Goal: Task Accomplishment & Management: Use online tool/utility

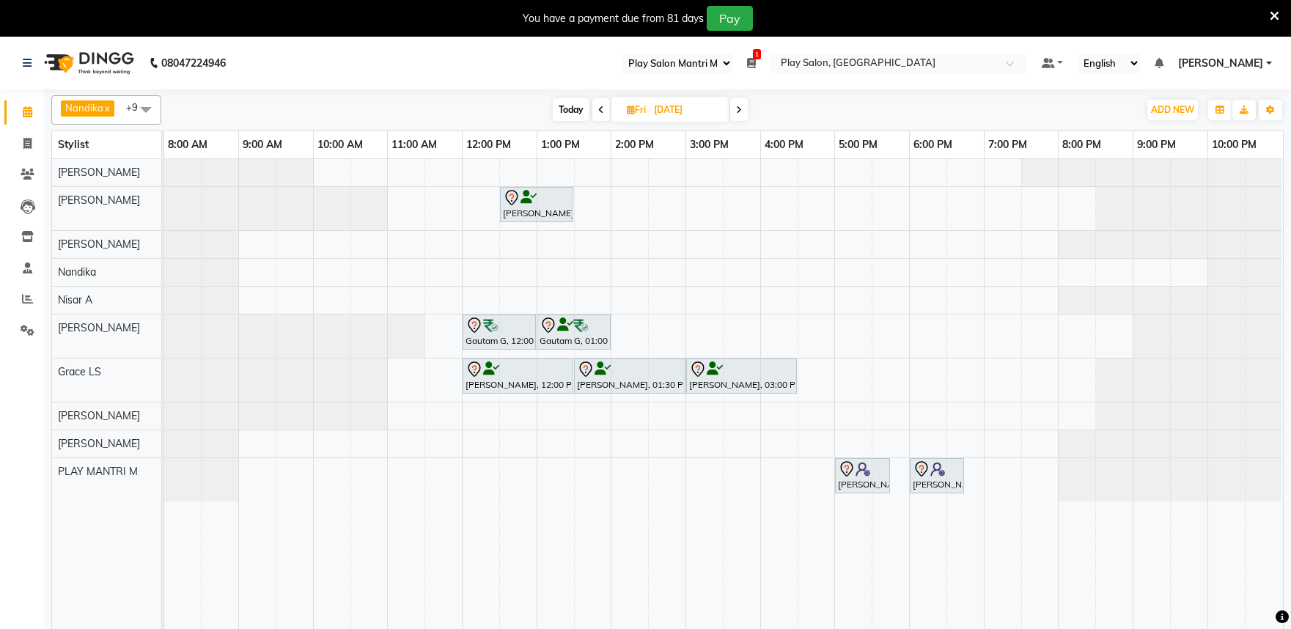
select select "89"
click at [598, 107] on icon at bounding box center [601, 110] width 6 height 9
type input "[DATE]"
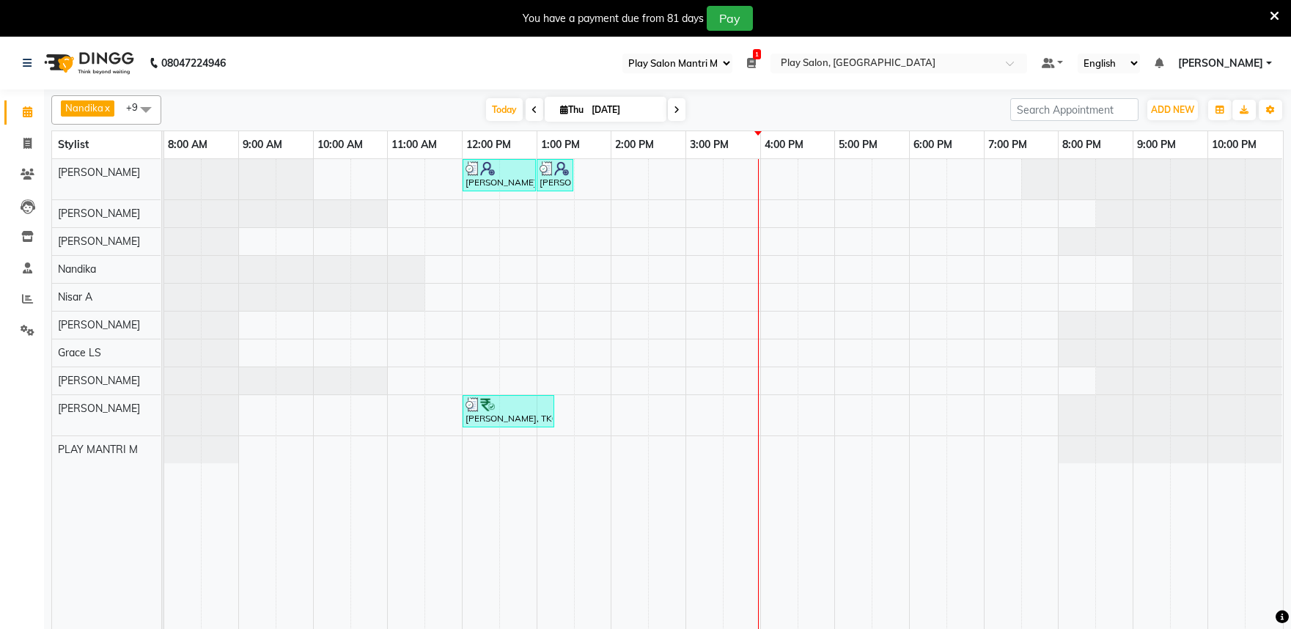
select select "89"
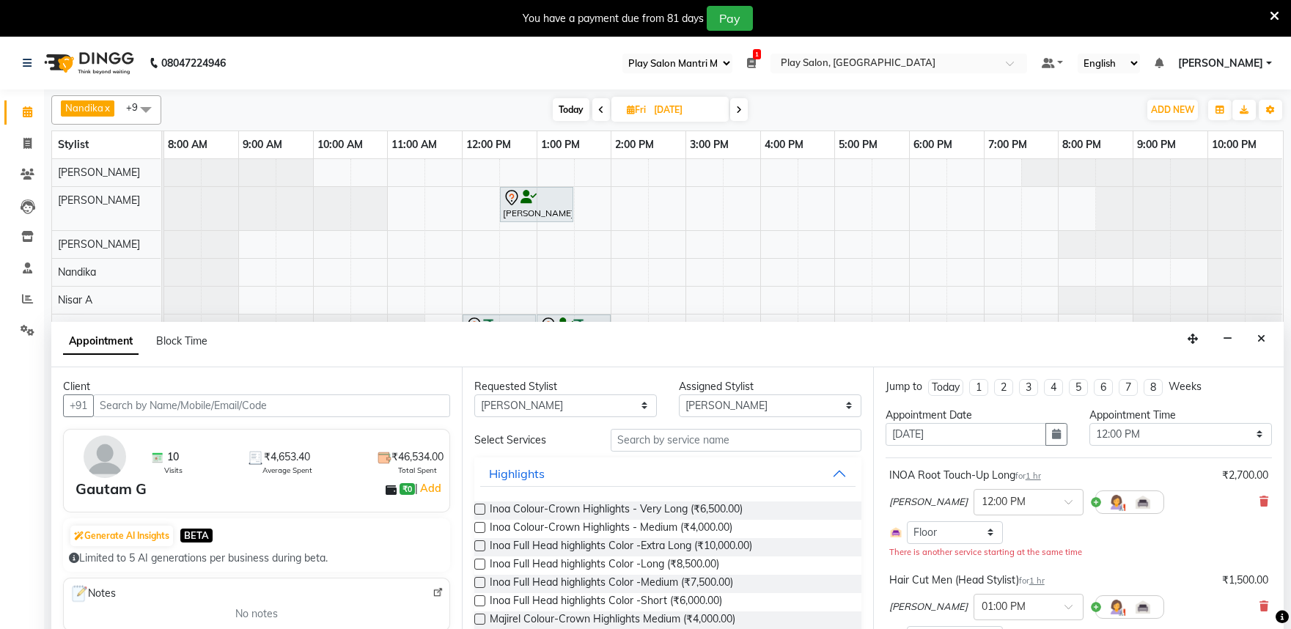
select select "89"
select select "81610"
select select "720"
select select "4213"
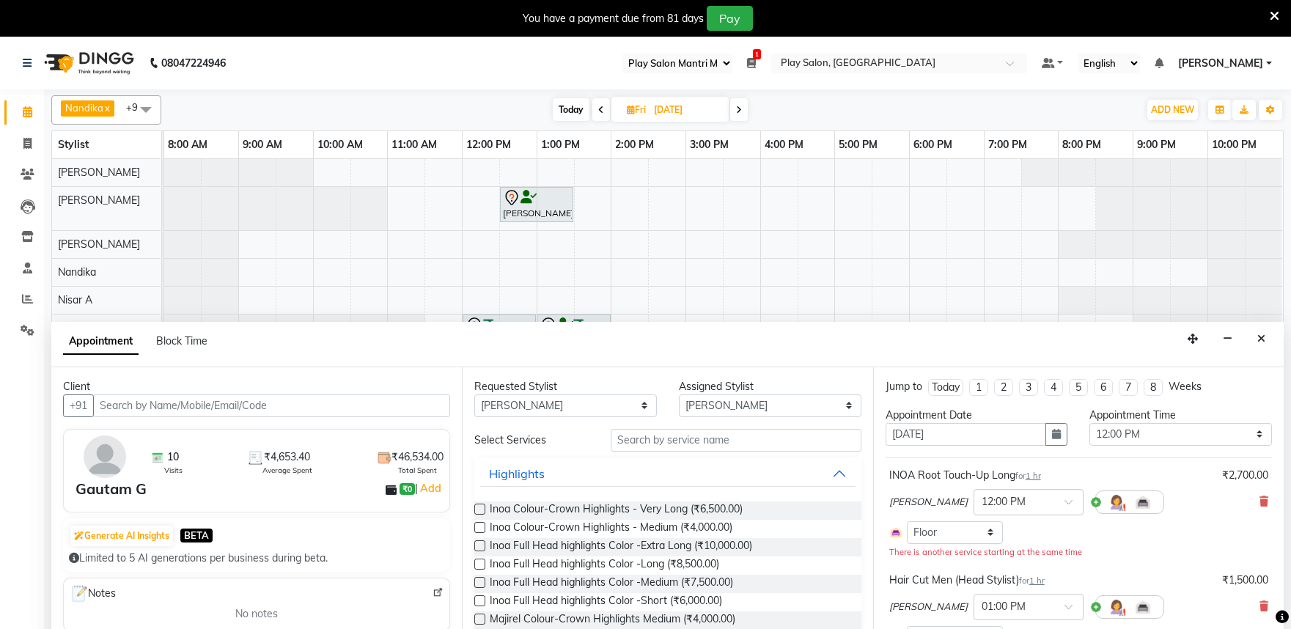
select select "4213"
select select "tentative"
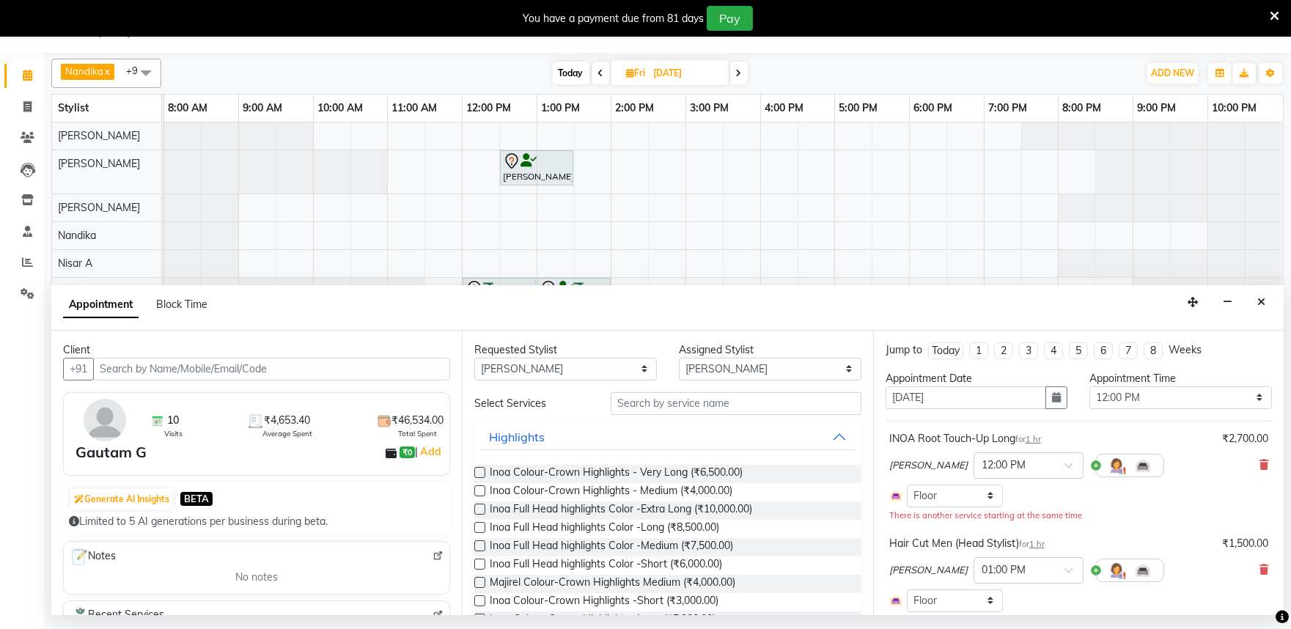
scroll to position [163, 0]
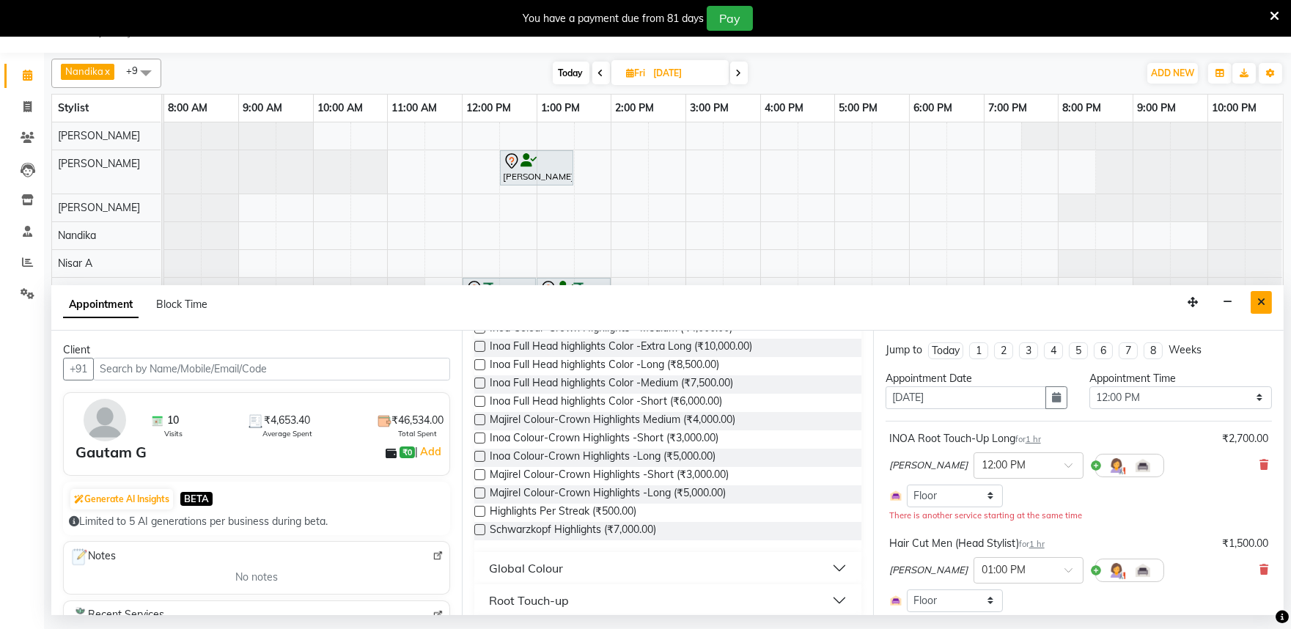
click at [1263, 298] on icon "Close" at bounding box center [1261, 302] width 8 height 10
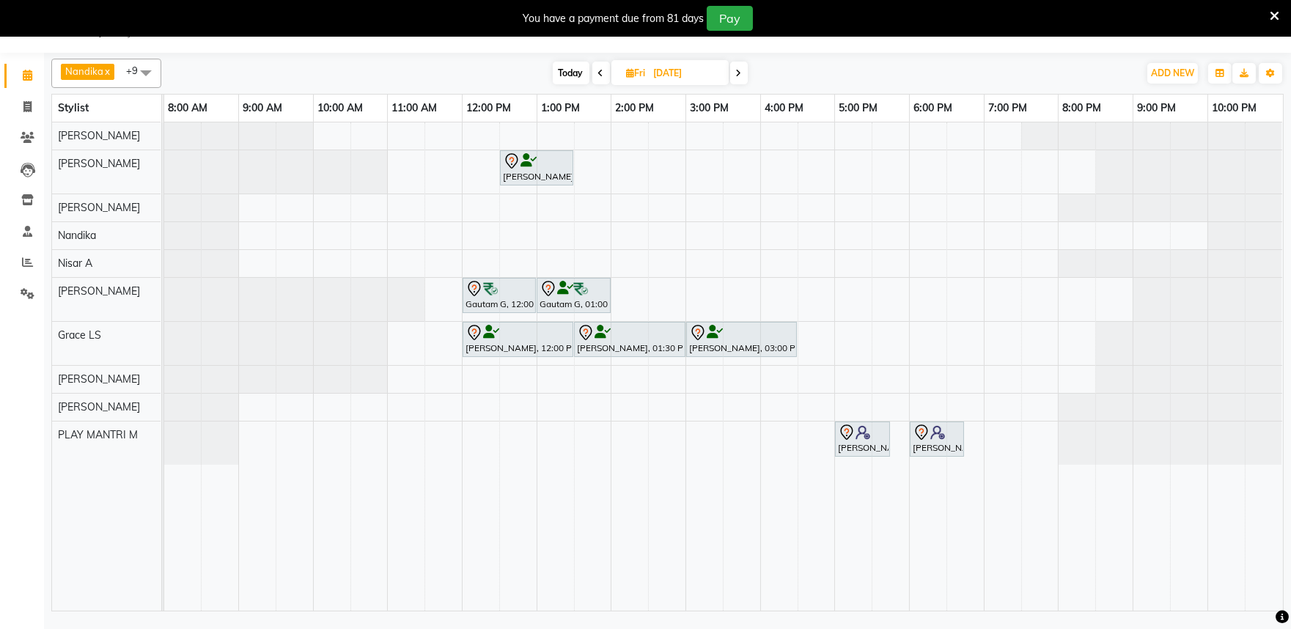
click at [595, 74] on span at bounding box center [601, 73] width 18 height 23
type input "[DATE]"
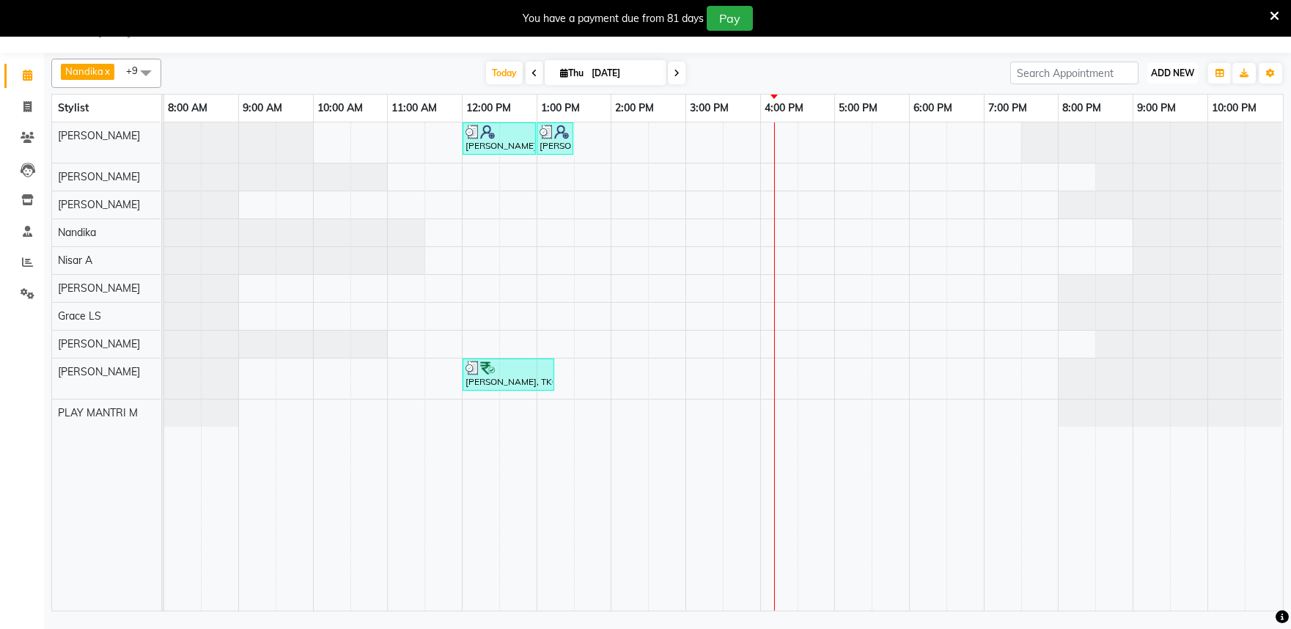
click at [1186, 75] on span "ADD NEW" at bounding box center [1172, 72] width 43 height 11
click at [1118, 121] on link "Add Invoice" at bounding box center [1139, 120] width 116 height 19
select select "service"
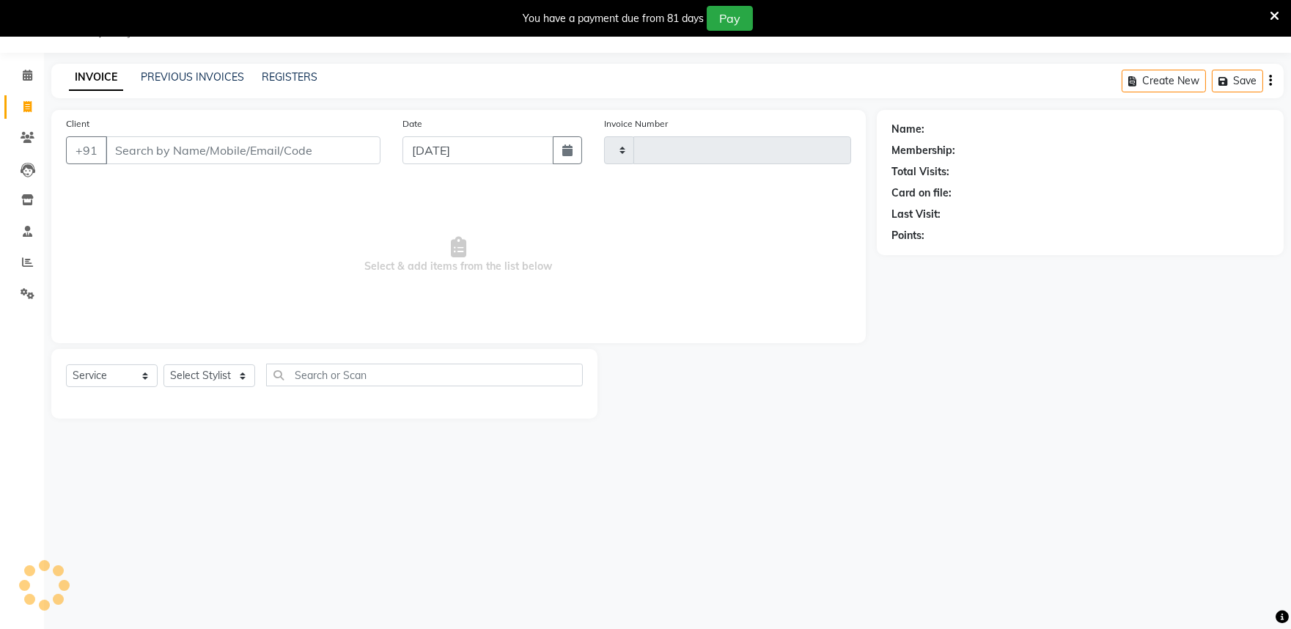
type input "1670"
select select "8352"
click at [16, 84] on link "Calendar" at bounding box center [21, 76] width 35 height 24
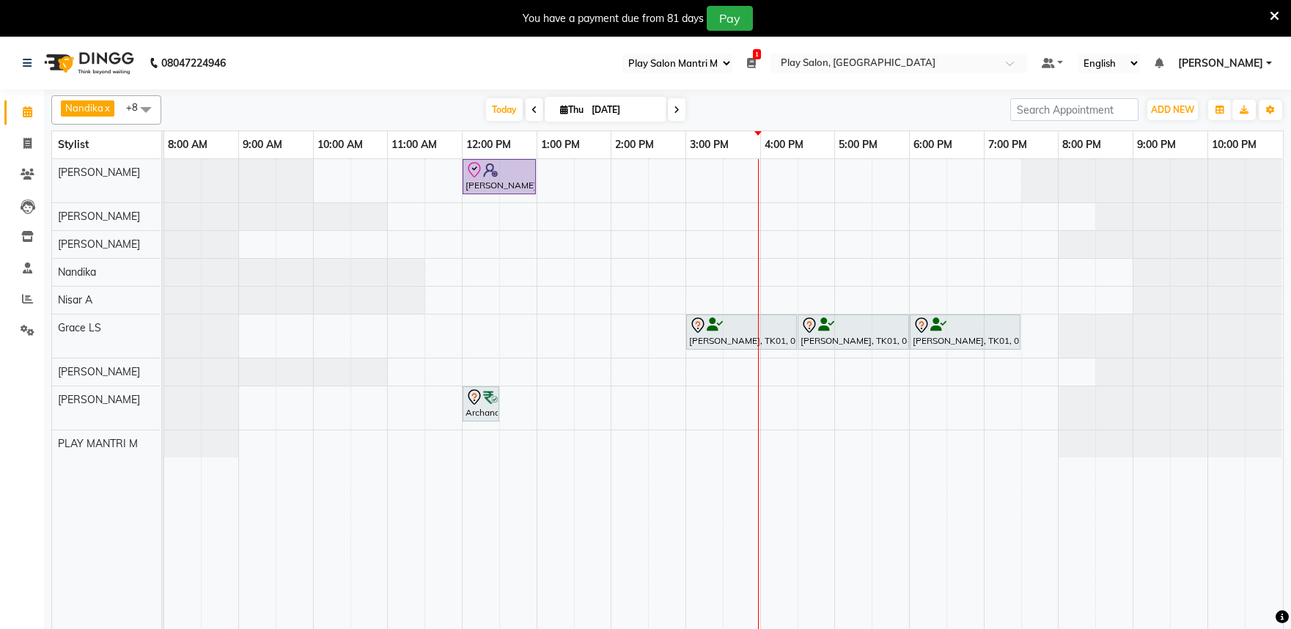
select select "89"
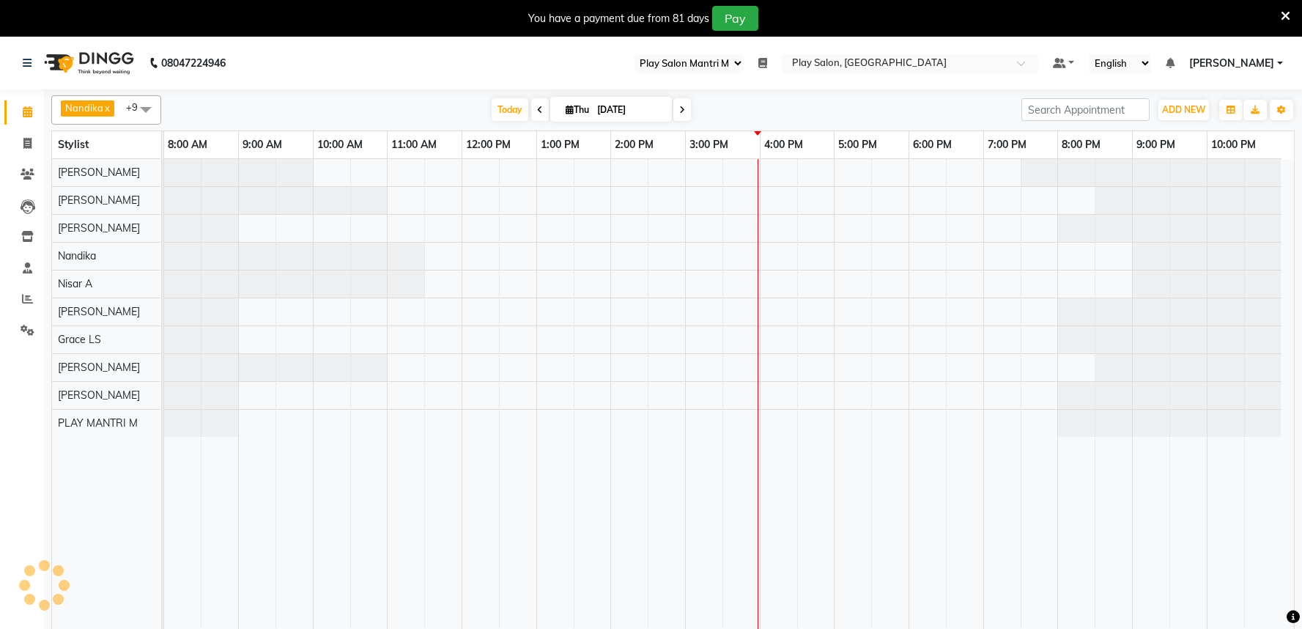
select select "89"
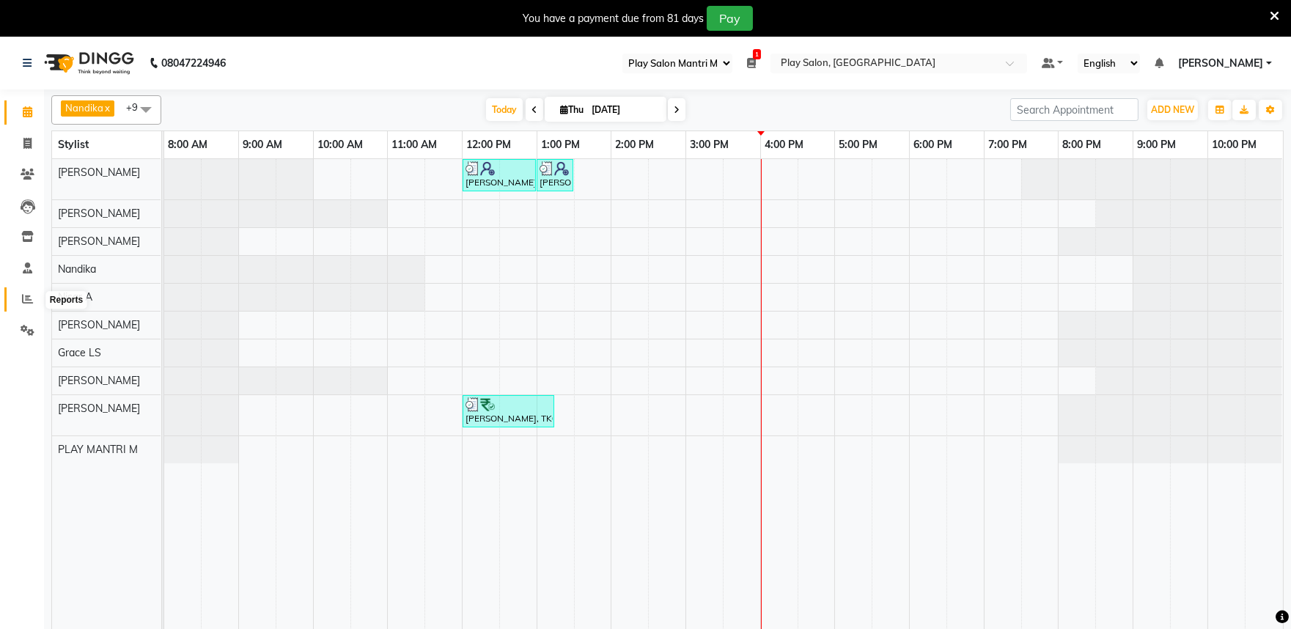
click at [32, 295] on icon at bounding box center [27, 298] width 11 height 11
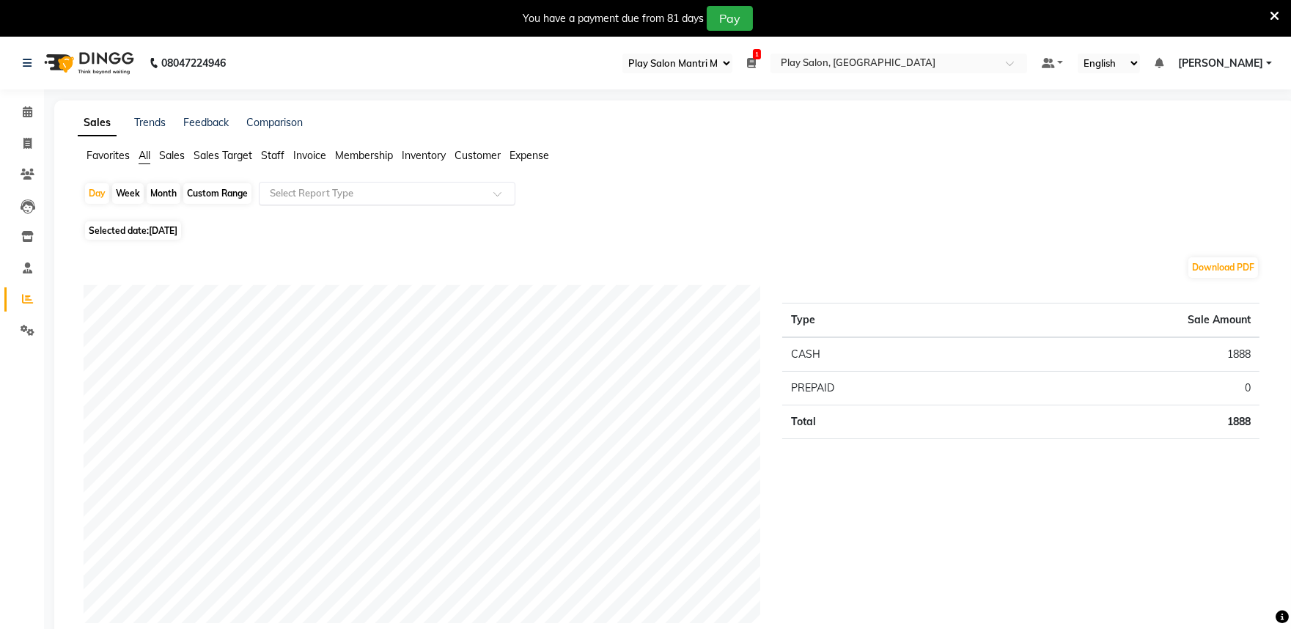
click at [340, 195] on input "text" at bounding box center [372, 193] width 211 height 15
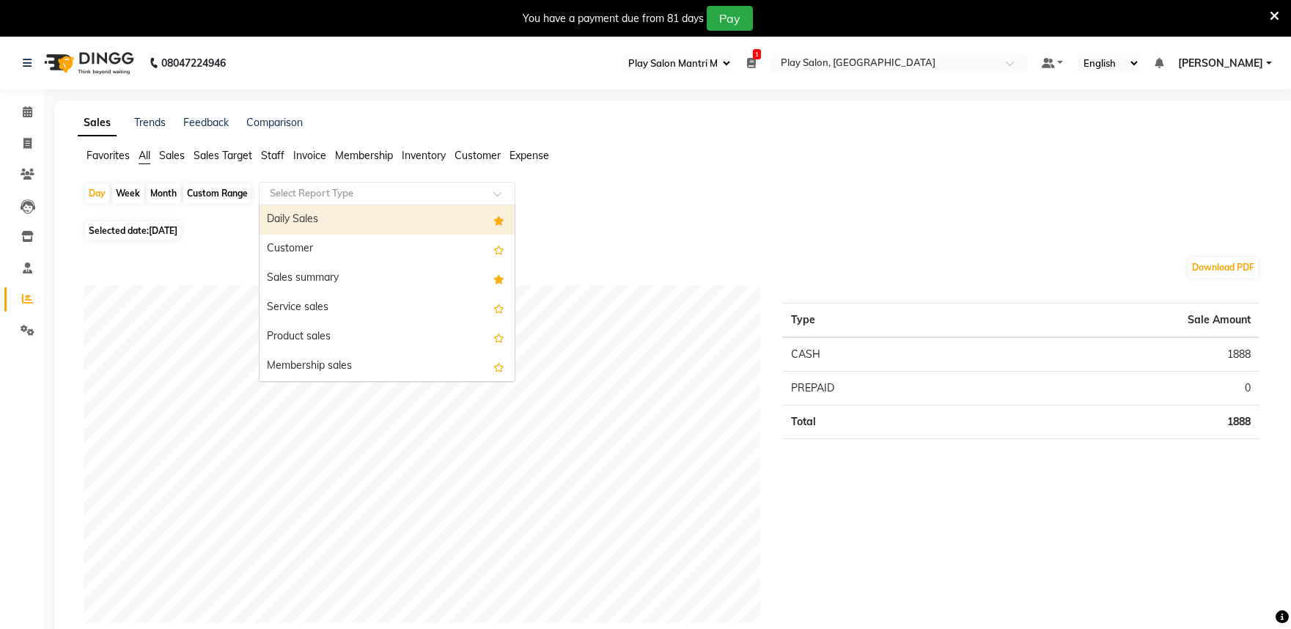
click at [325, 225] on div "Daily Sales" at bounding box center [386, 219] width 255 height 29
select select "full_report"
select select "csv"
